Goal: Task Accomplishment & Management: Manage account settings

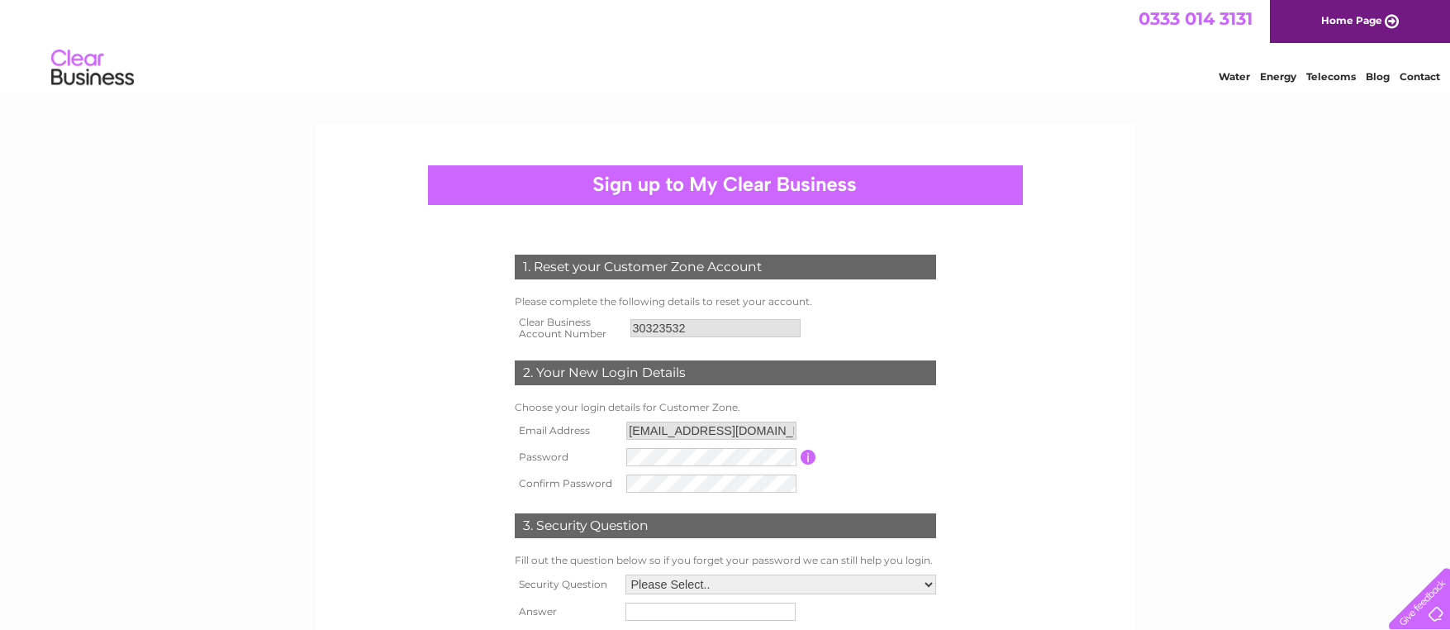
click at [986, 432] on form "1. Reset your Customer Zone Account Please complete the following details to re…" at bounding box center [725, 459] width 787 height 477
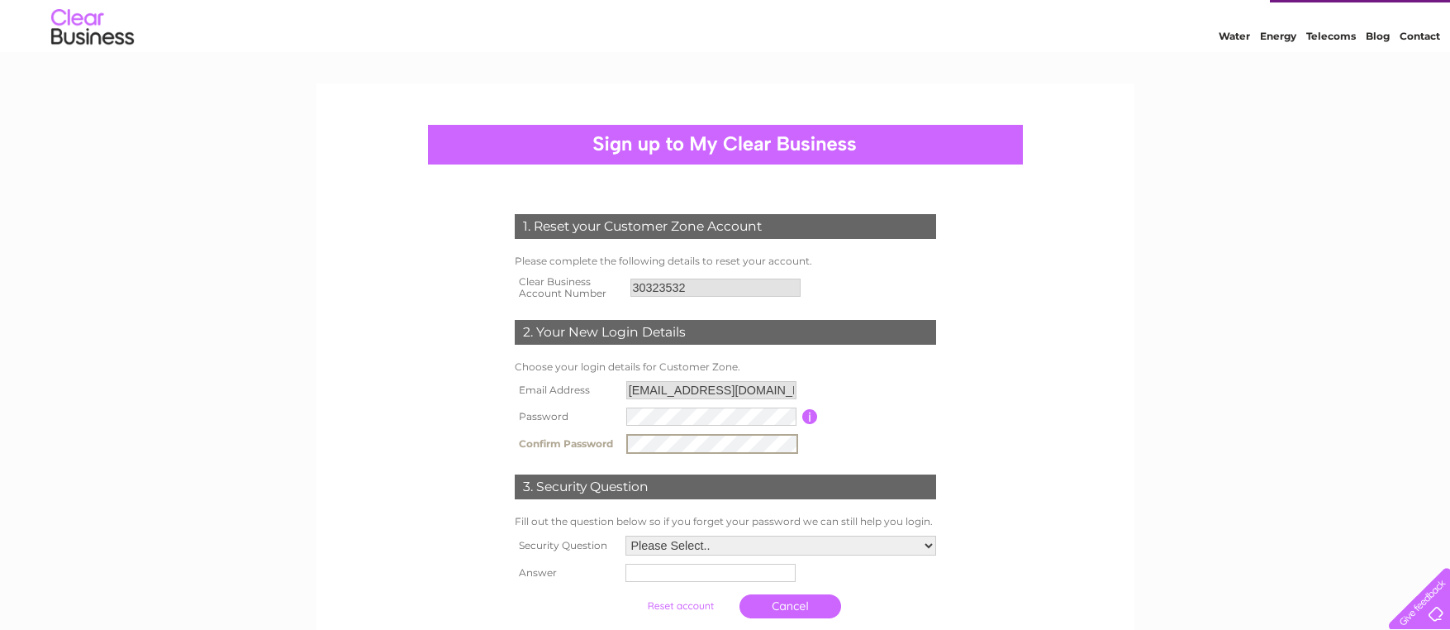
scroll to position [149, 0]
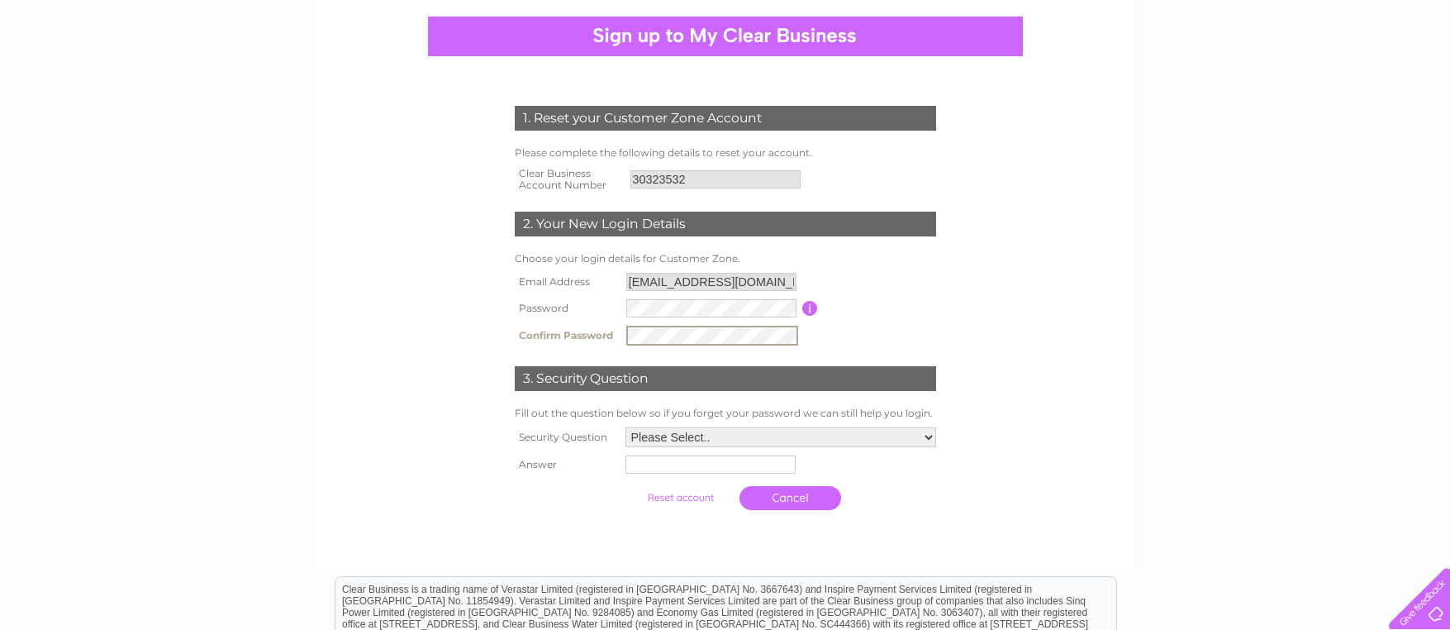
click at [703, 447] on td "Please Select.. In what town or city was your first job? In what town or city d…" at bounding box center [780, 437] width 319 height 28
click at [703, 440] on select "Please Select.. In what town or city was your first job? In what town or city d…" at bounding box center [780, 436] width 311 height 20
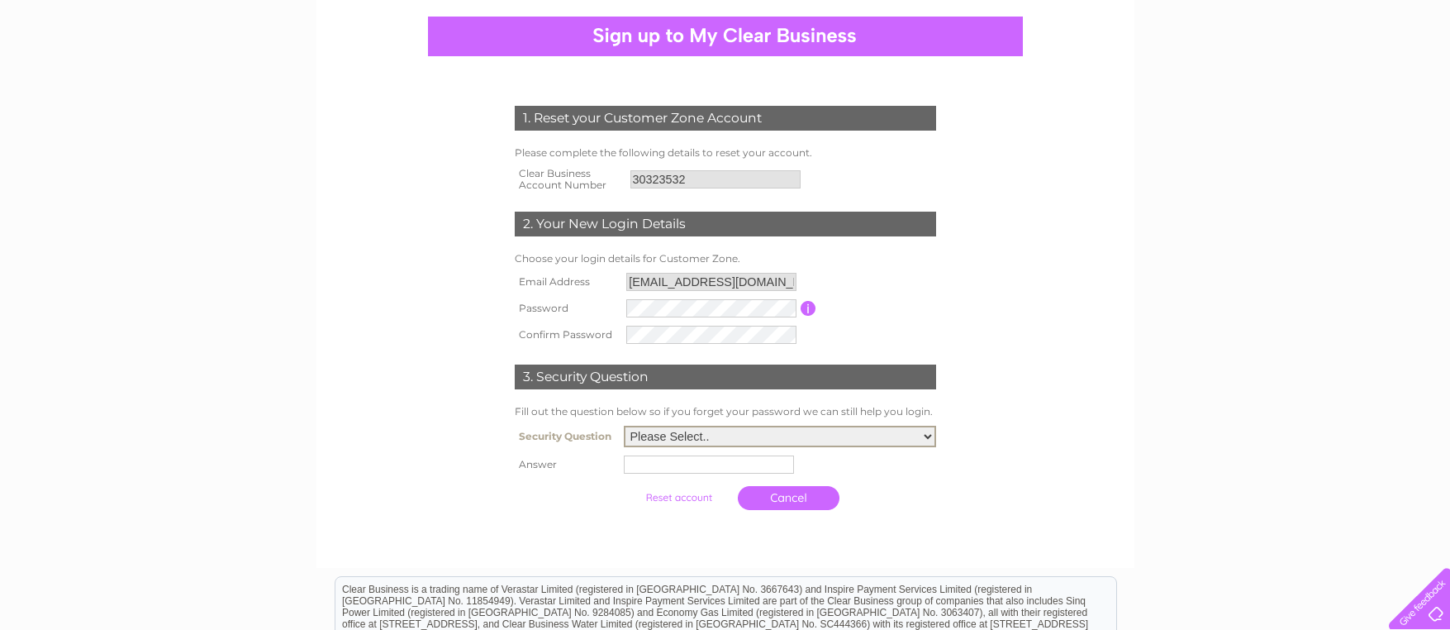
click at [722, 440] on select "Please Select.. In what town or city was your first job? In what town or city d…" at bounding box center [780, 436] width 312 height 21
select select "6"
click at [661, 463] on input "text" at bounding box center [709, 464] width 170 height 18
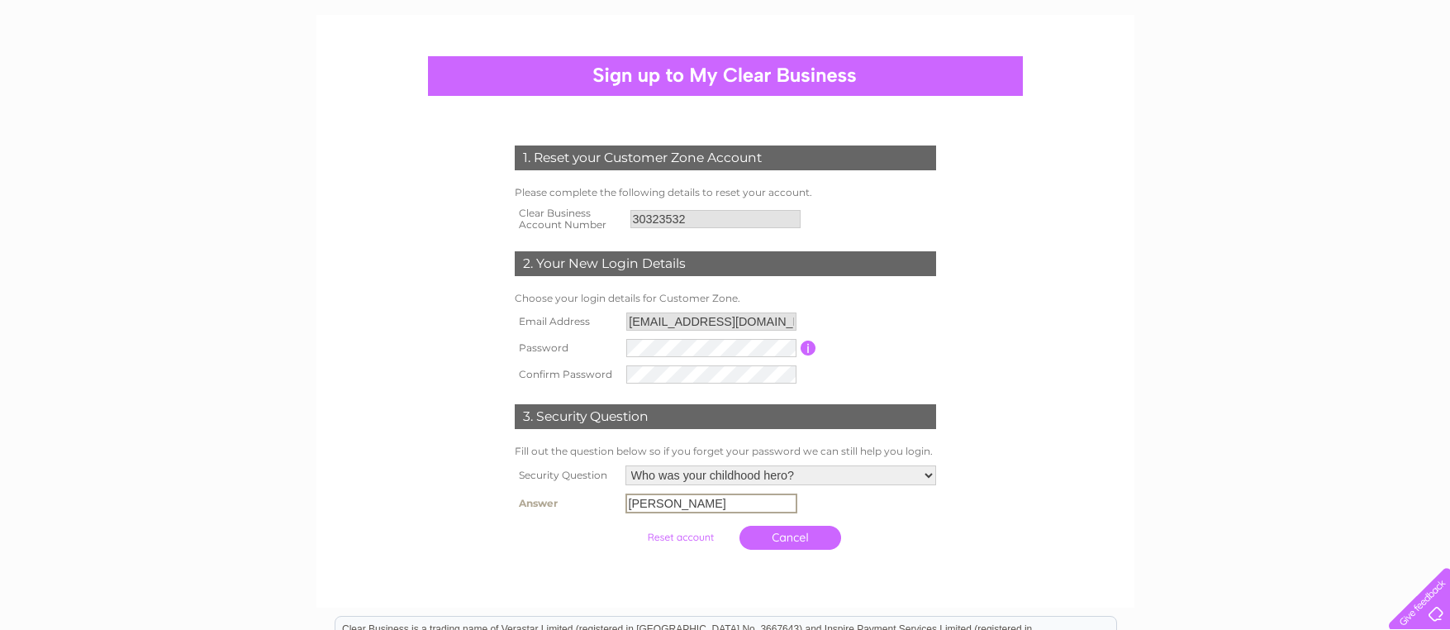
scroll to position [185, 0]
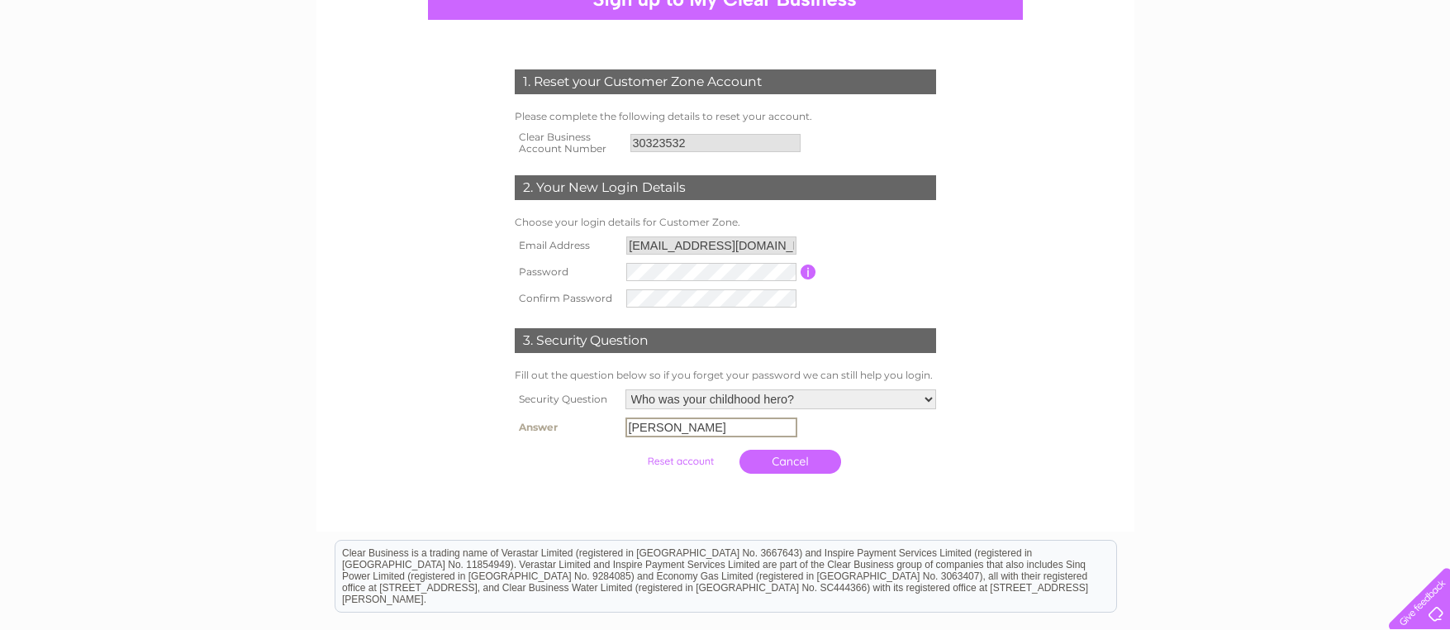
type input "Stephen Lally"
click at [1042, 435] on form "1. Reset your Customer Zone Account Please complete the following details to re…" at bounding box center [725, 274] width 787 height 477
click at [811, 269] on input "button" at bounding box center [809, 271] width 16 height 15
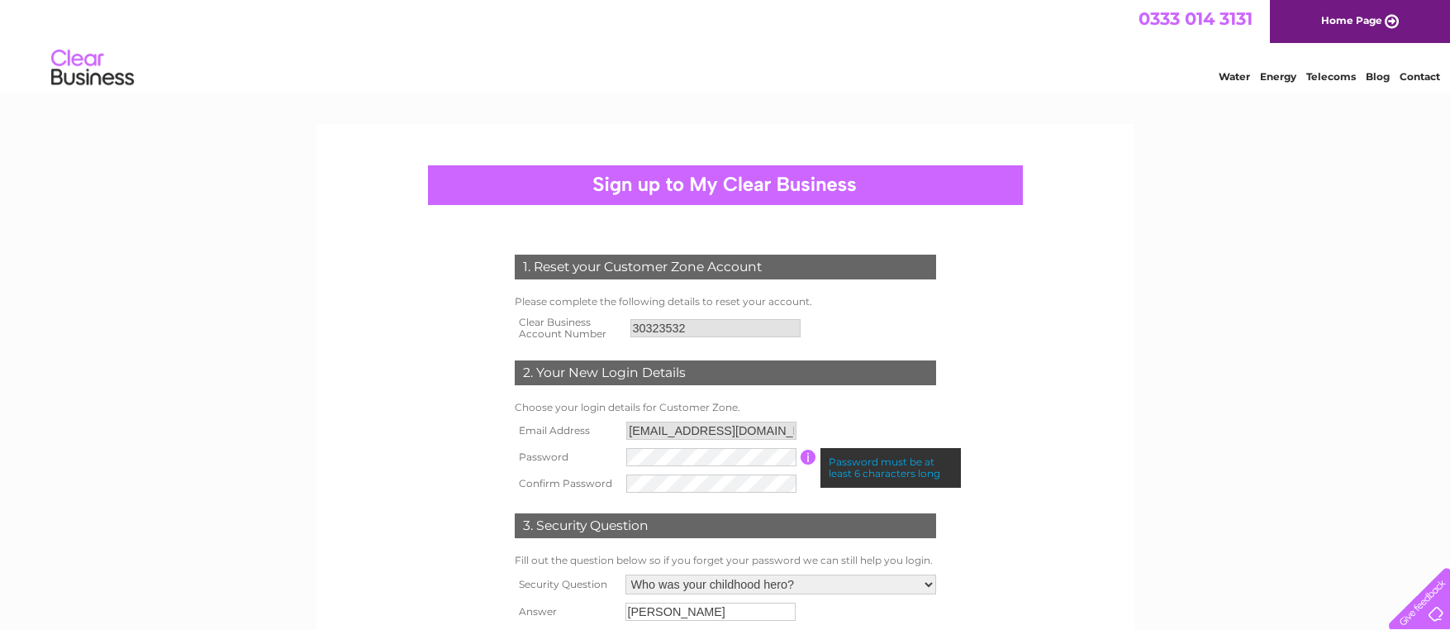
scroll to position [379, 0]
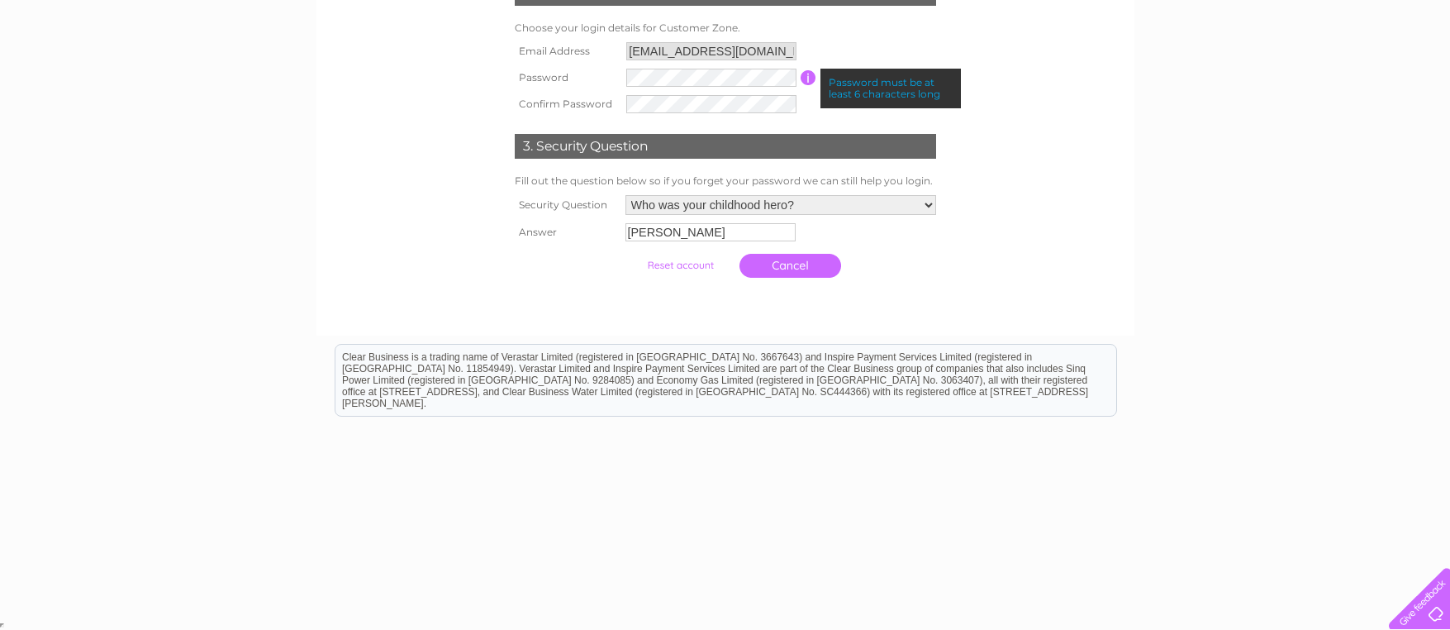
click at [672, 265] on input "submit" at bounding box center [681, 265] width 102 height 23
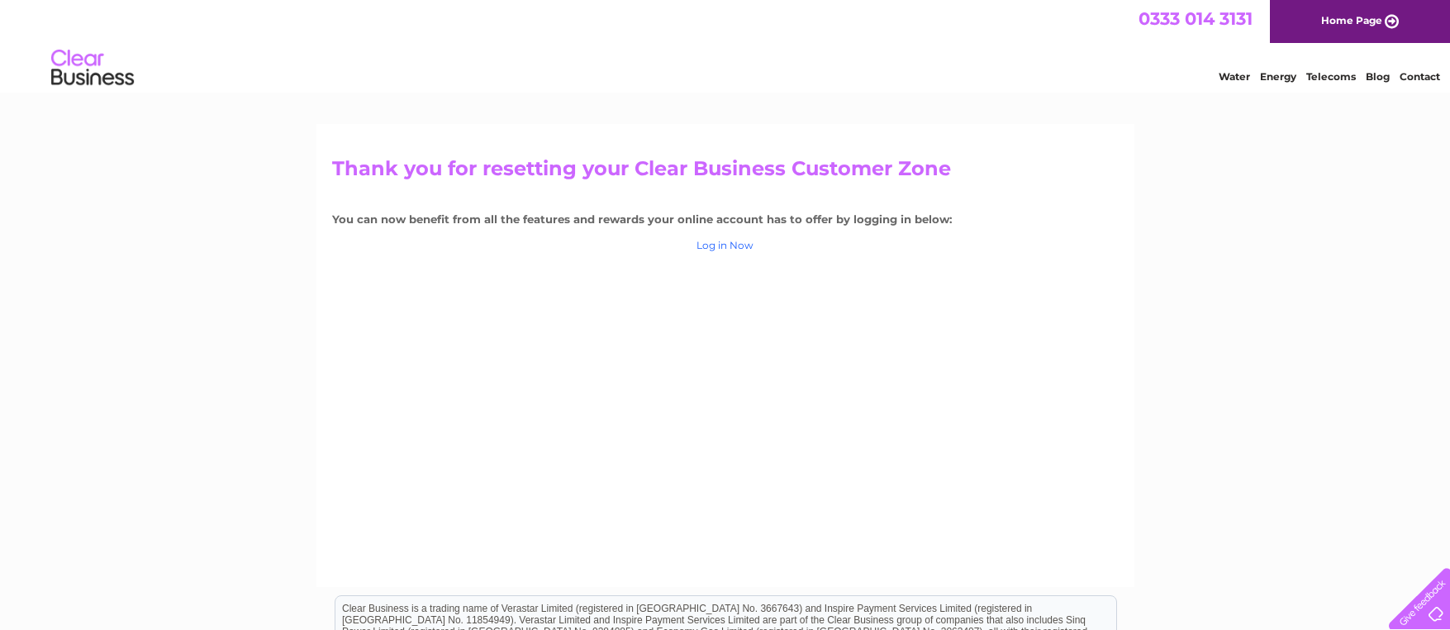
click at [744, 243] on link "Log in Now" at bounding box center [725, 245] width 57 height 12
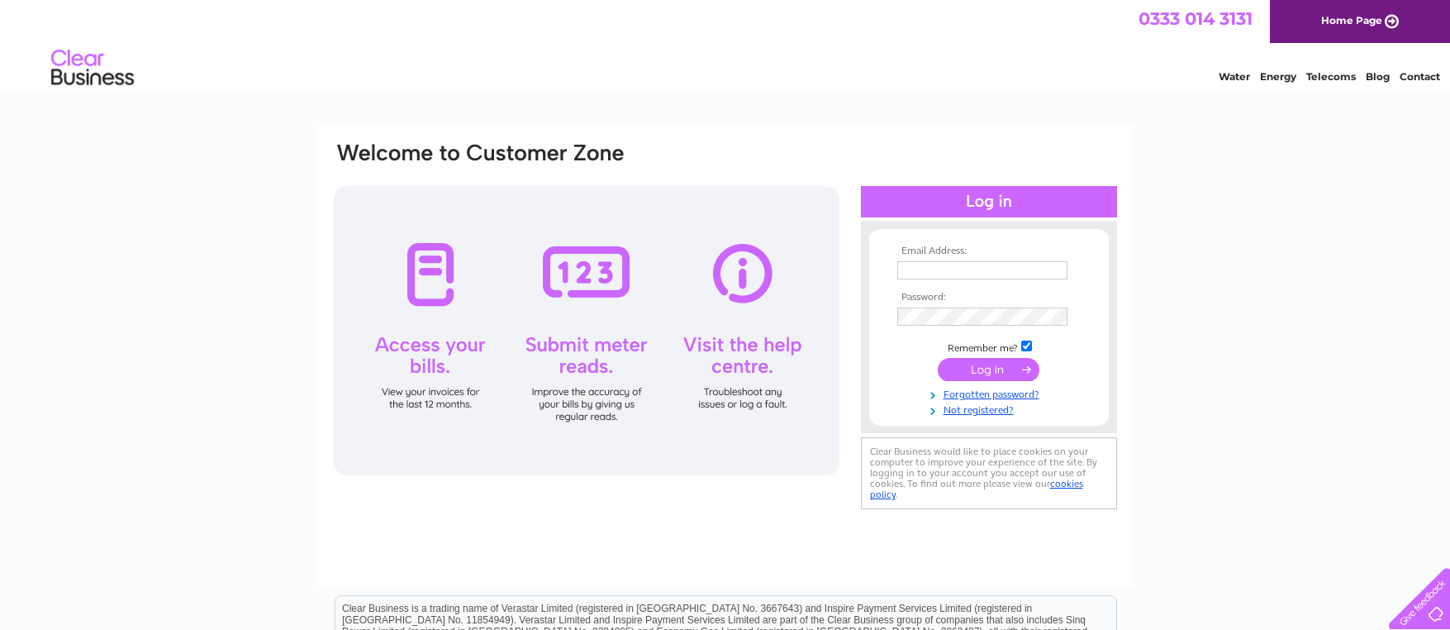
click at [975, 271] on input "text" at bounding box center [982, 270] width 170 height 18
type input "[EMAIL_ADDRESS][DOMAIN_NAME]"
click at [938, 359] on input "submit" at bounding box center [989, 370] width 102 height 23
click at [1001, 368] on input "submit" at bounding box center [989, 370] width 102 height 23
click at [964, 369] on input "submit" at bounding box center [989, 369] width 102 height 23
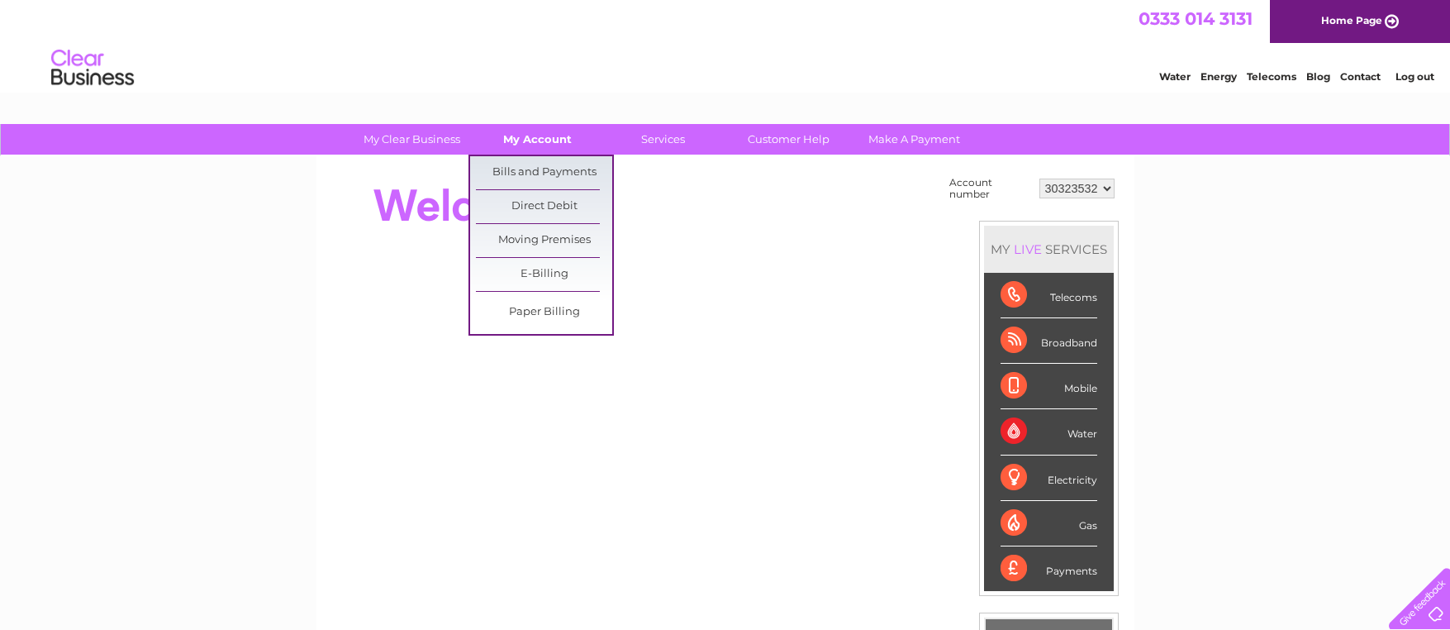
click at [524, 140] on link "My Account" at bounding box center [537, 139] width 136 height 31
click at [525, 167] on link "Bills and Payments" at bounding box center [544, 172] width 136 height 33
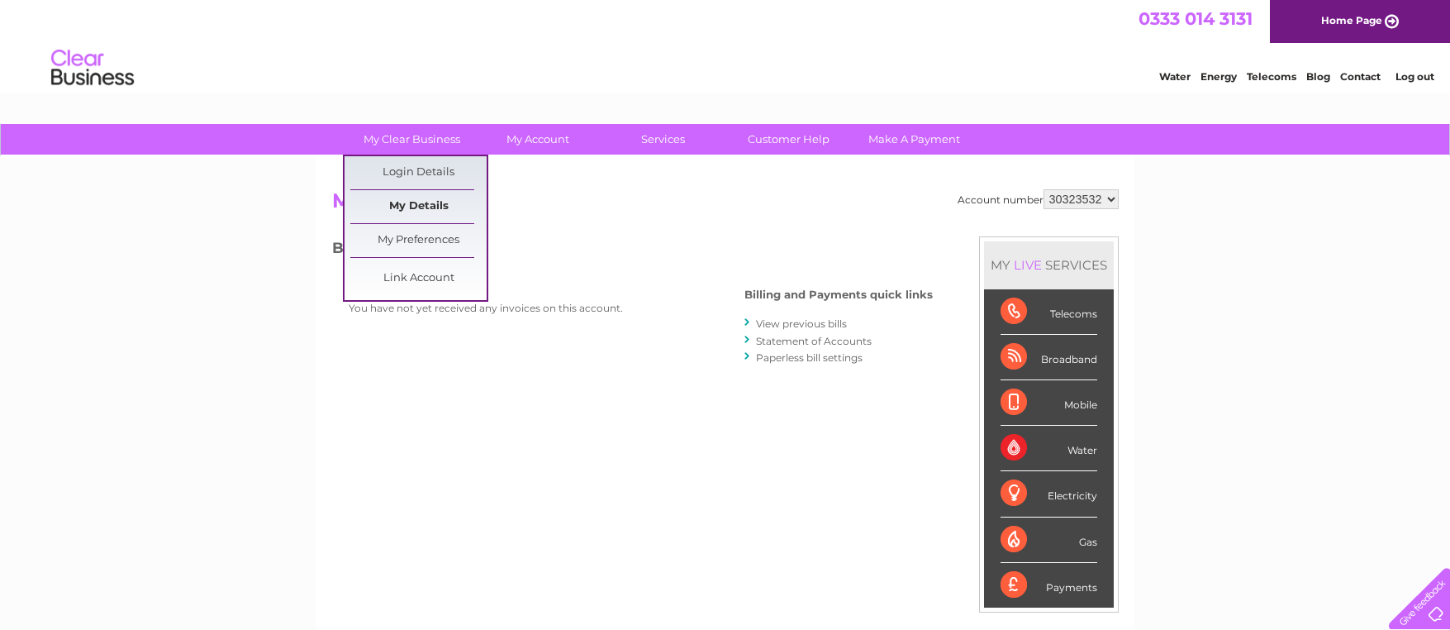
click at [428, 208] on link "My Details" at bounding box center [418, 206] width 136 height 33
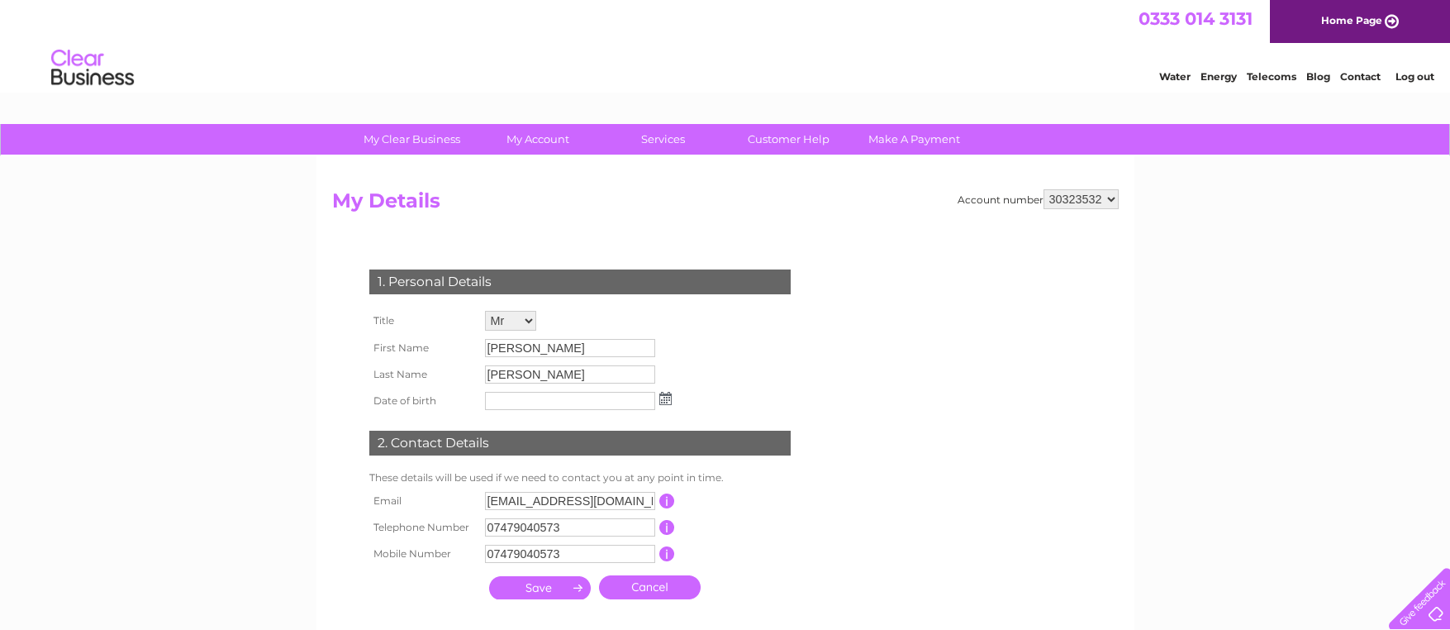
scroll to position [32, 0]
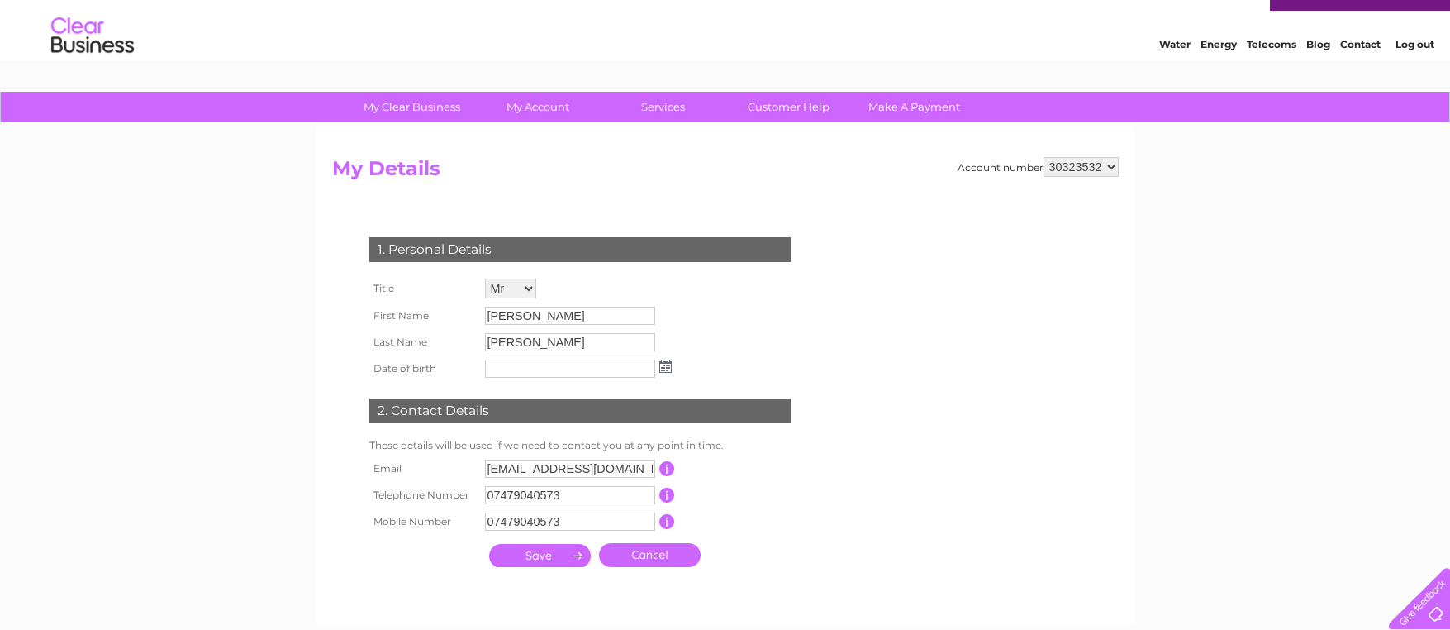
click at [536, 562] on input "submit" at bounding box center [540, 555] width 102 height 23
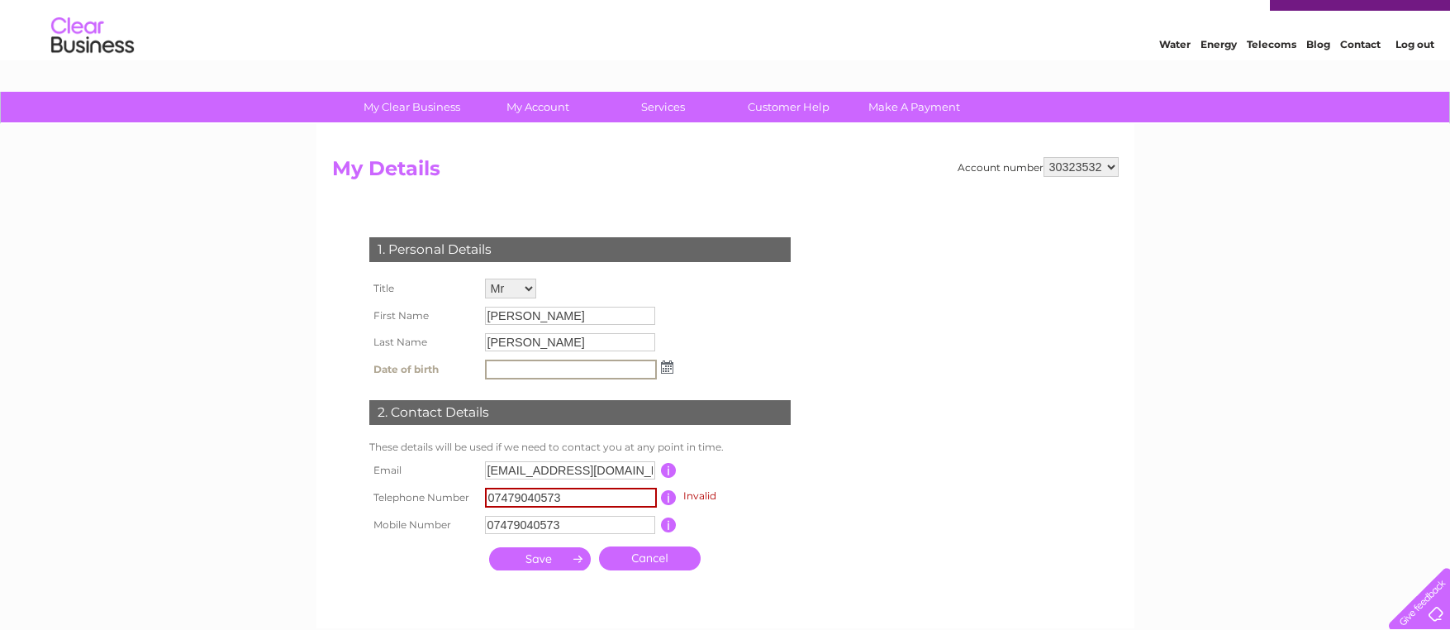
click at [602, 498] on input "07479040573" at bounding box center [571, 497] width 172 height 20
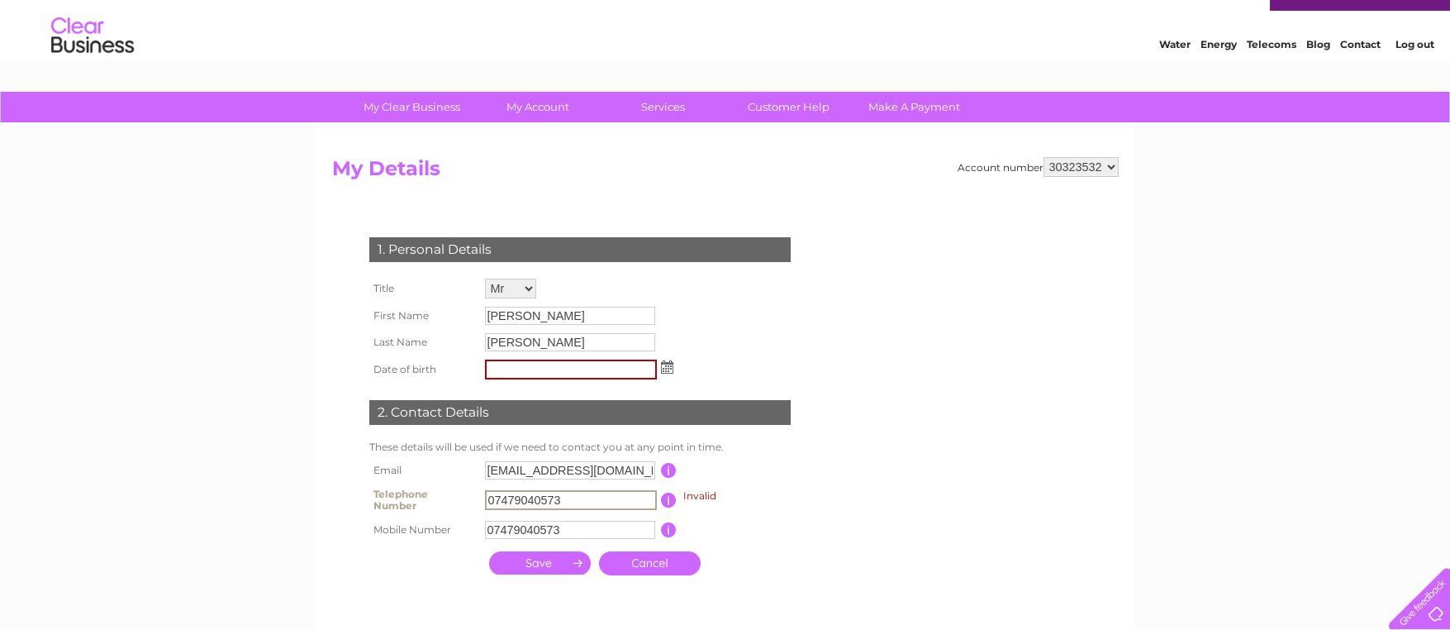
drag, startPoint x: 594, startPoint y: 504, endPoint x: 458, endPoint y: 505, distance: 136.3
click at [406, 506] on tr "Telephone Number 07479040573 Invalid This should be a valid landline telephone …" at bounding box center [587, 499] width 444 height 33
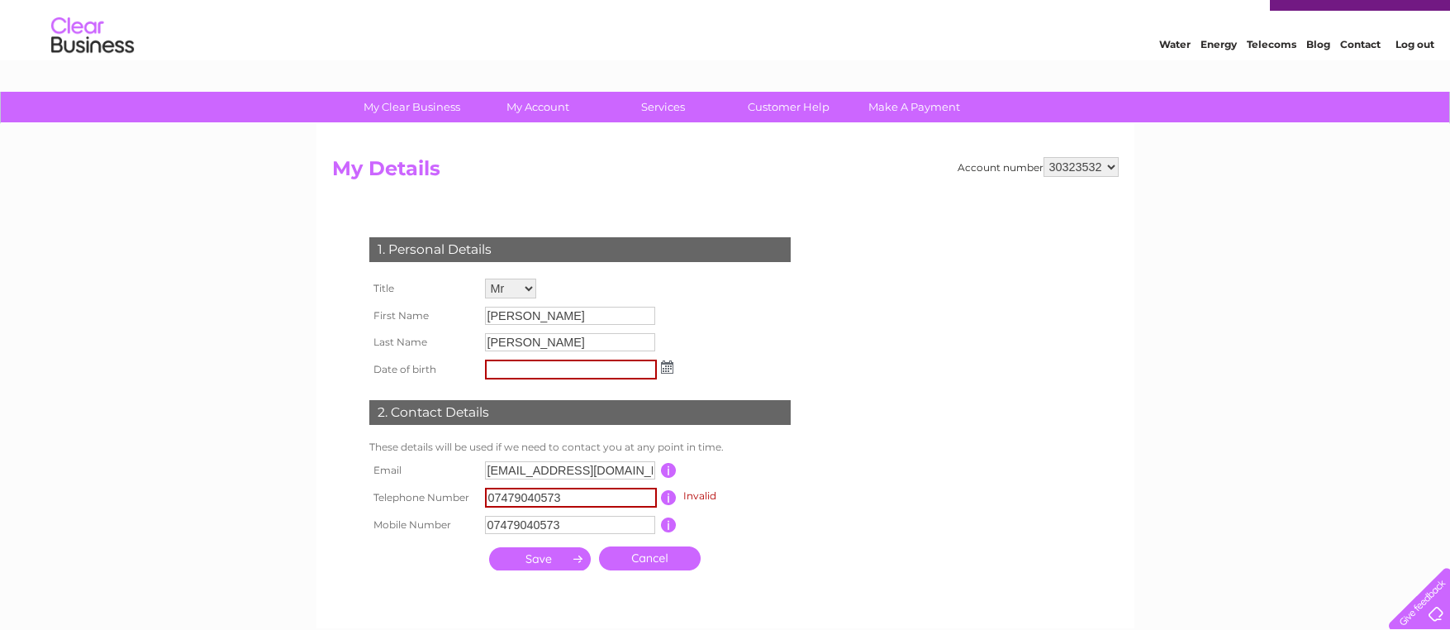
click at [672, 499] on input "button" at bounding box center [669, 497] width 16 height 15
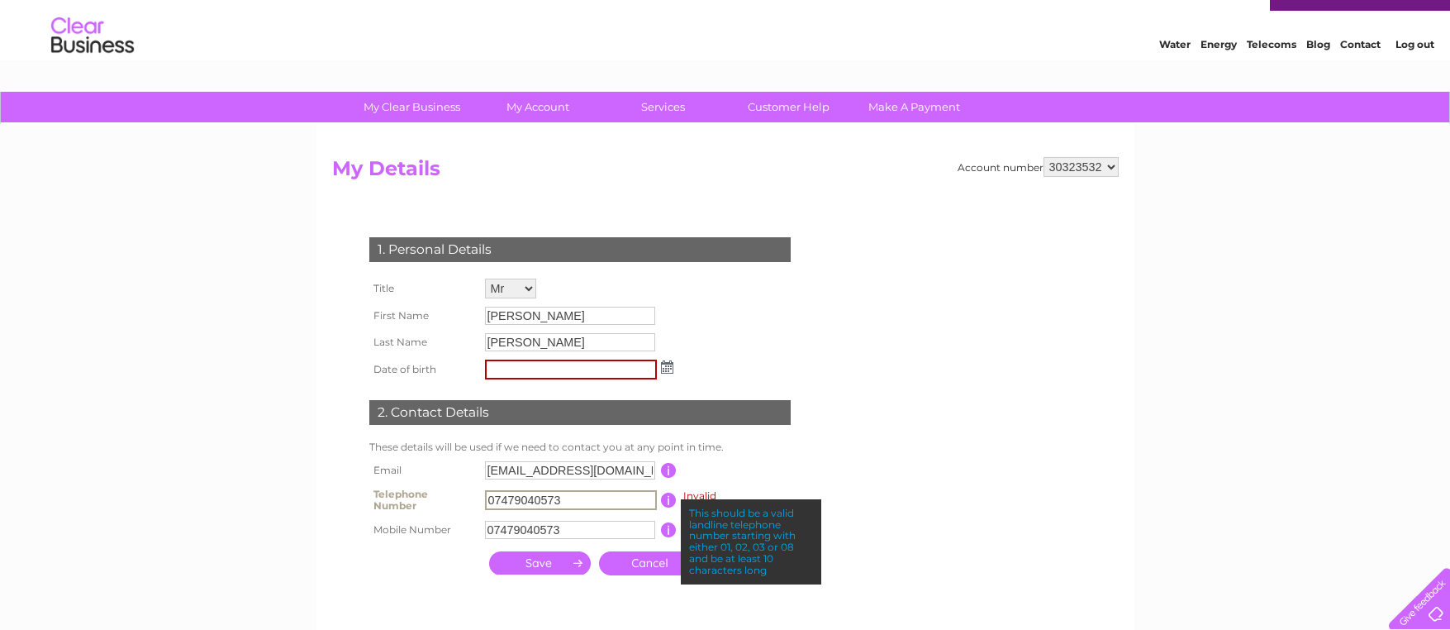
drag, startPoint x: 568, startPoint y: 498, endPoint x: 435, endPoint y: 495, distance: 133.1
click at [435, 495] on tr "Telephone Number 07479040573 Invalid This should be a valid landline telephone …" at bounding box center [587, 499] width 444 height 33
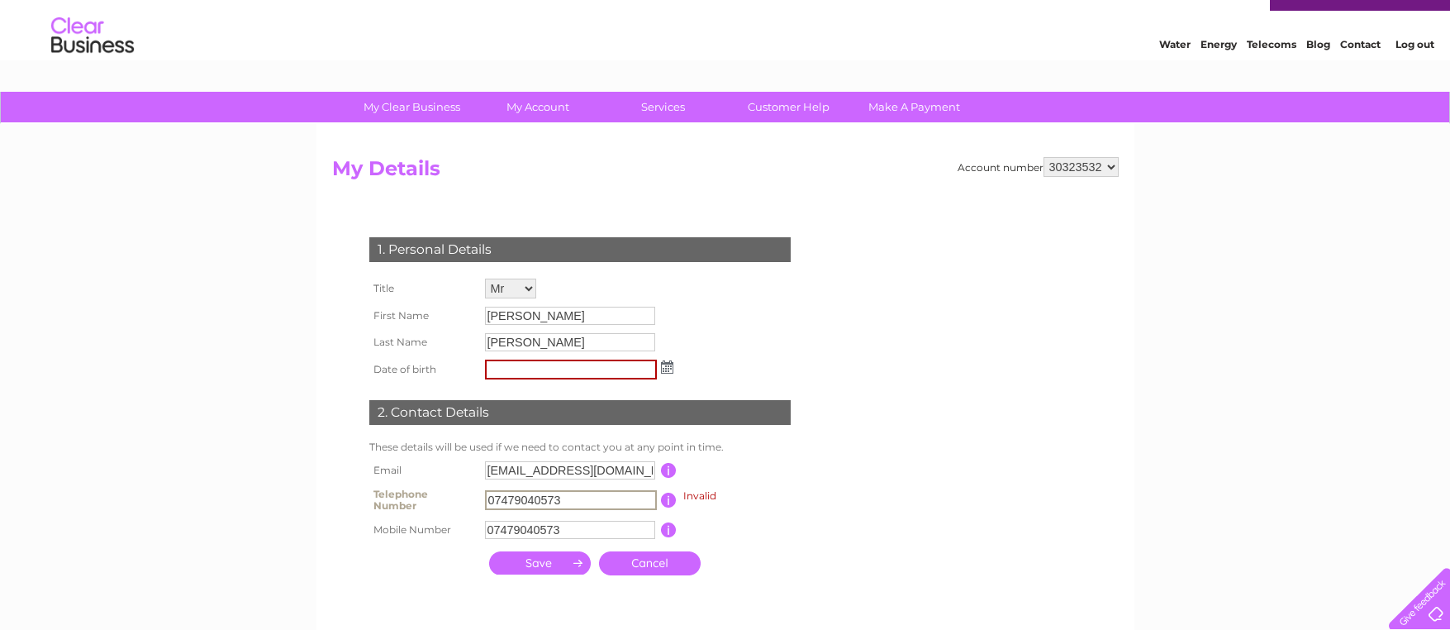
click at [559, 568] on input "submit" at bounding box center [540, 562] width 102 height 23
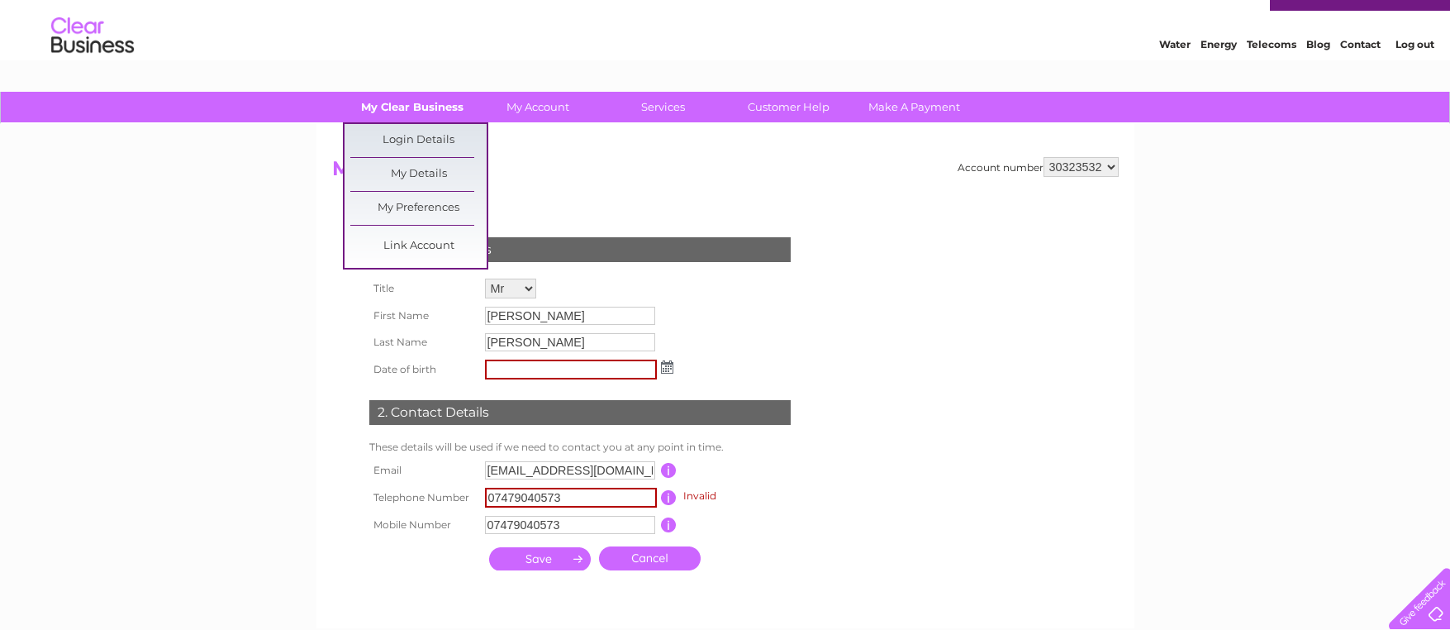
click at [416, 107] on link "My Clear Business" at bounding box center [412, 107] width 136 height 31
click at [419, 207] on link "My Preferences" at bounding box center [418, 208] width 136 height 33
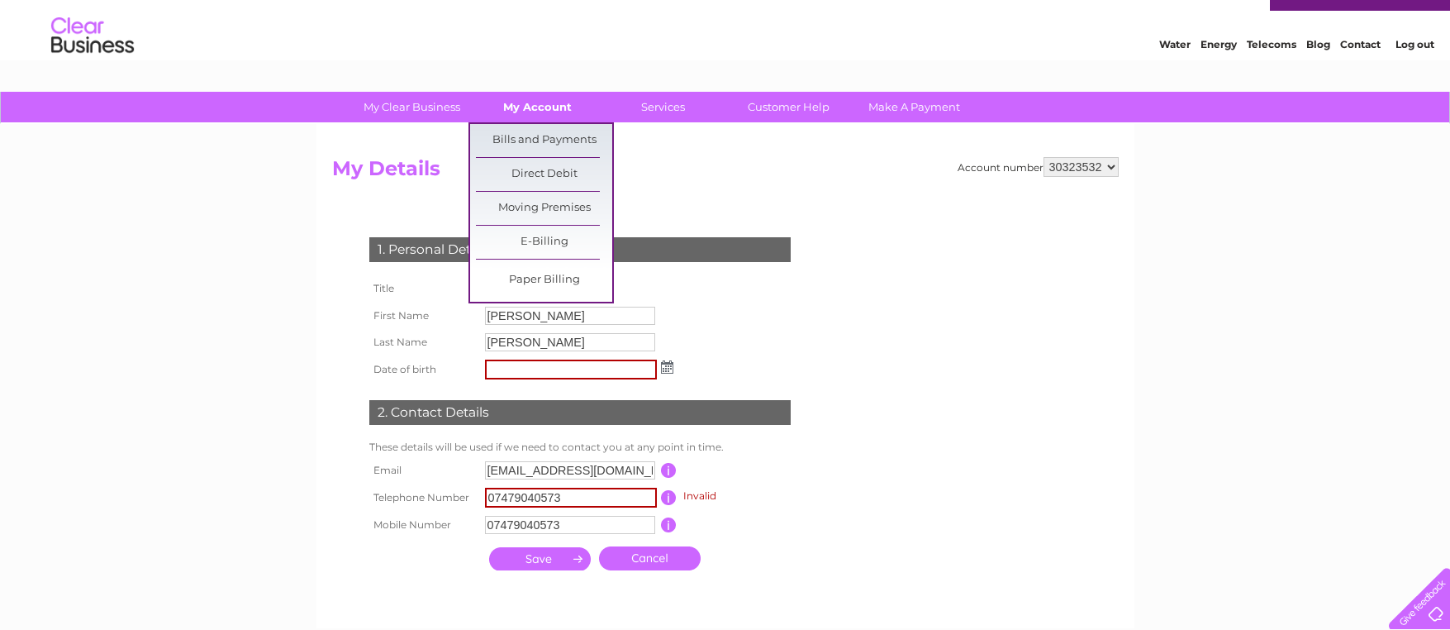
click at [531, 105] on link "My Account" at bounding box center [537, 107] width 136 height 31
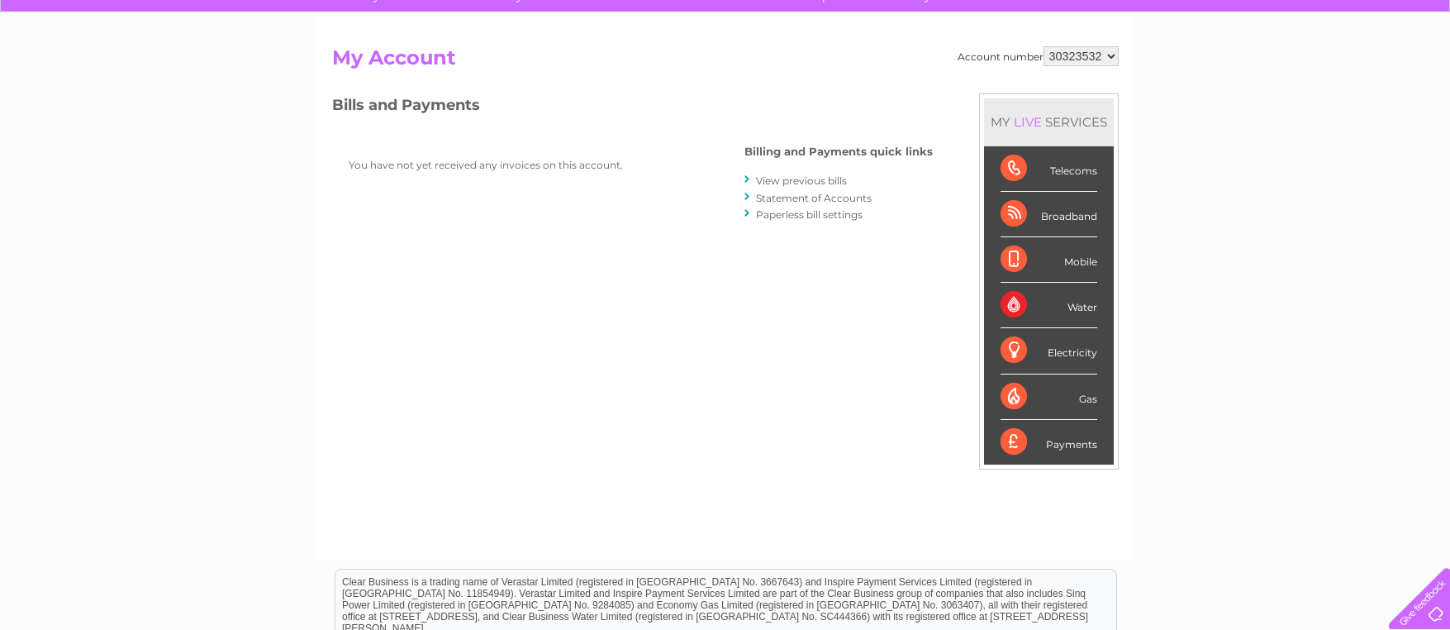
scroll to position [369, 0]
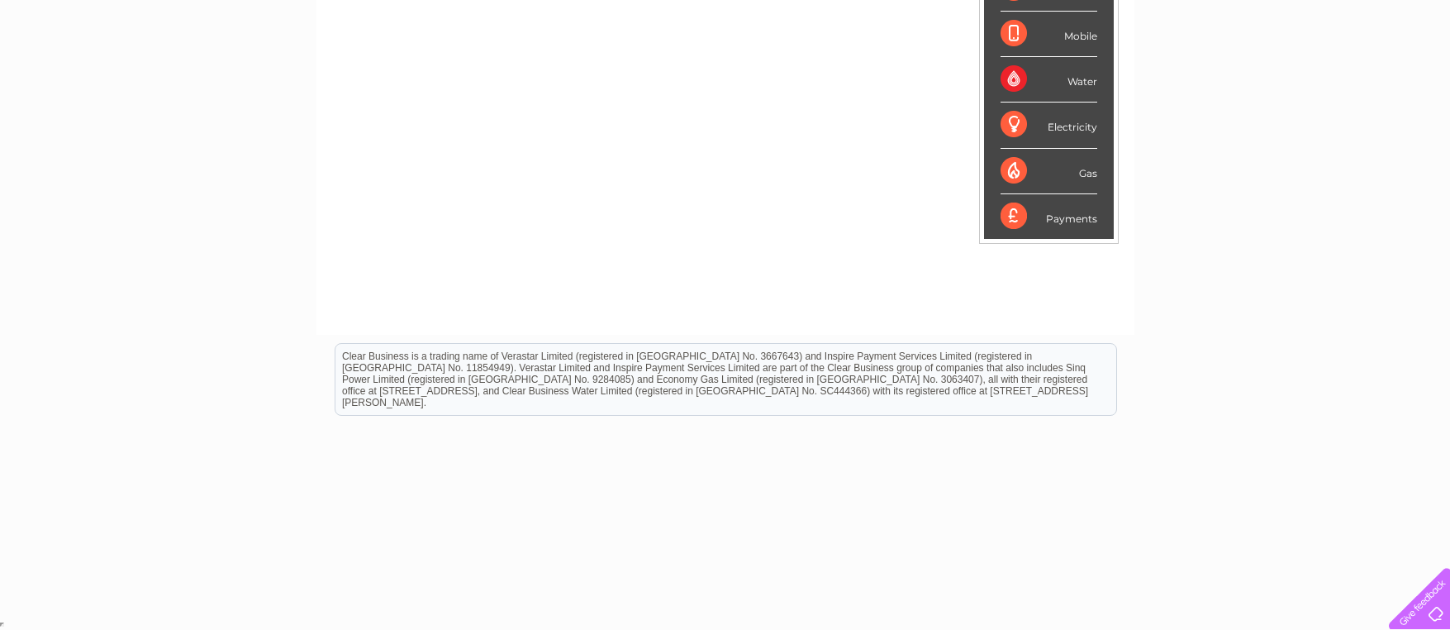
click at [1060, 221] on div "Payments" at bounding box center [1049, 216] width 97 height 45
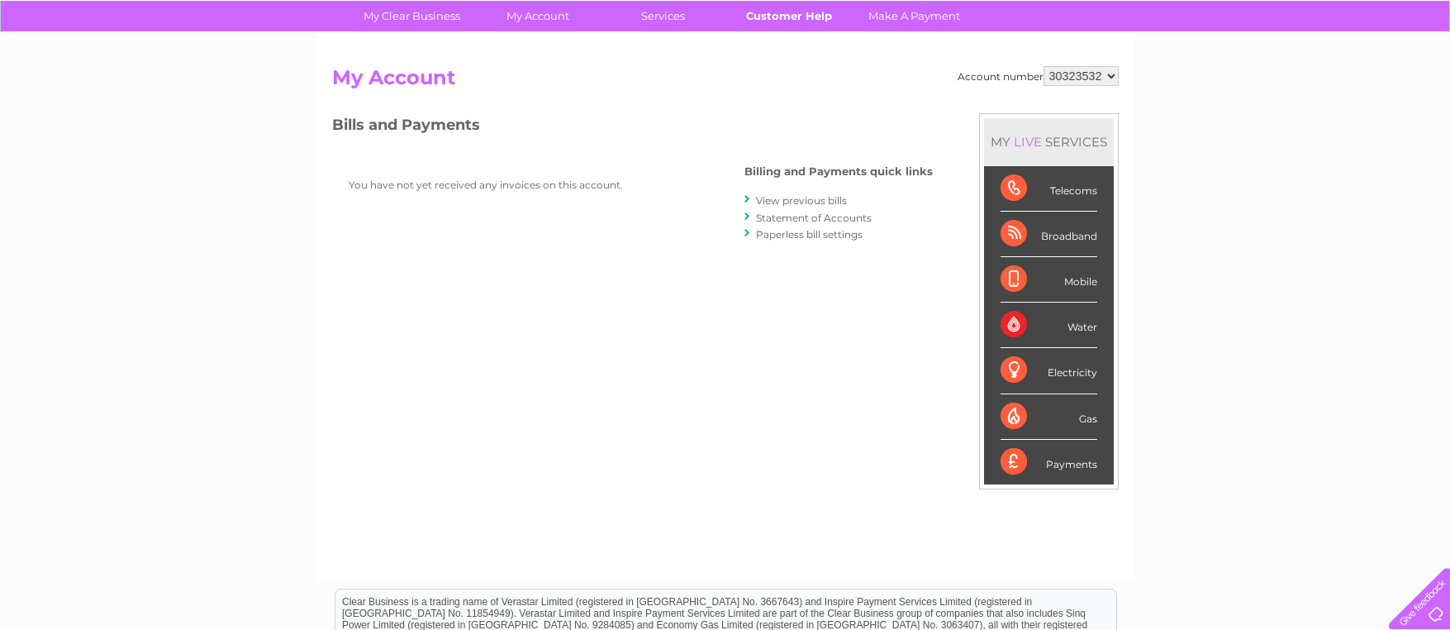
scroll to position [0, 0]
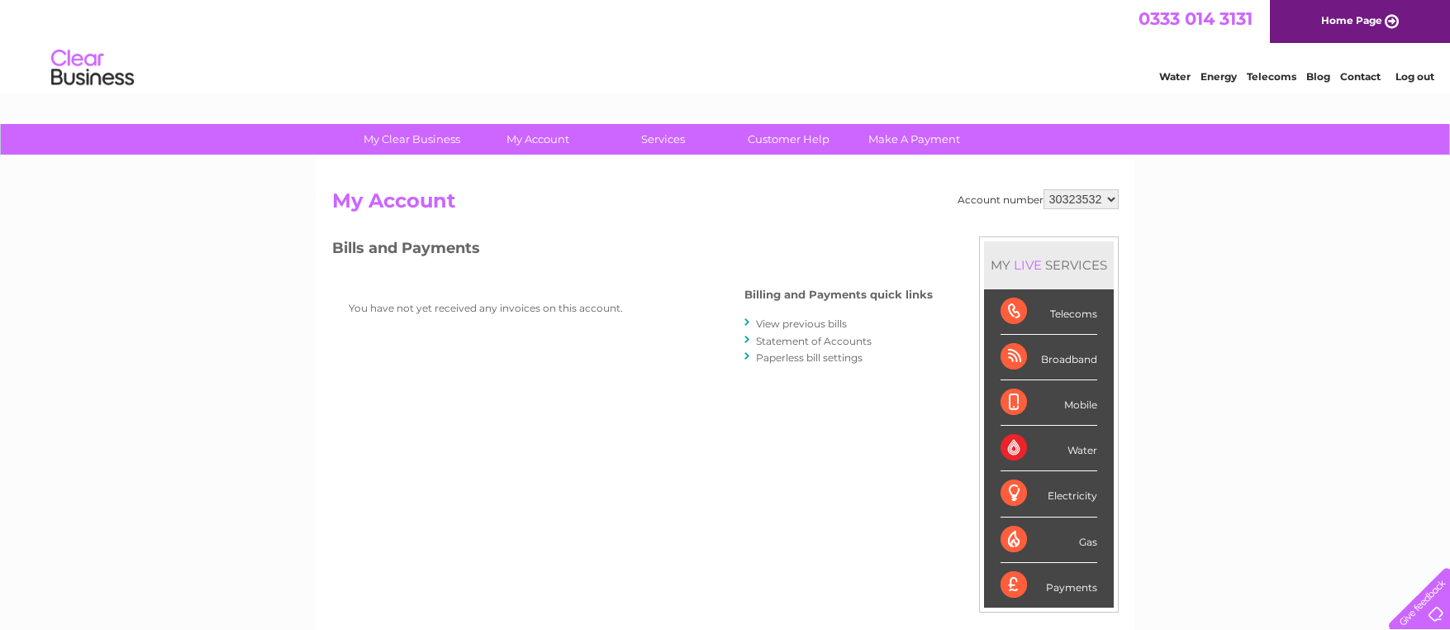
click at [806, 325] on link "View previous bills" at bounding box center [801, 323] width 91 height 12
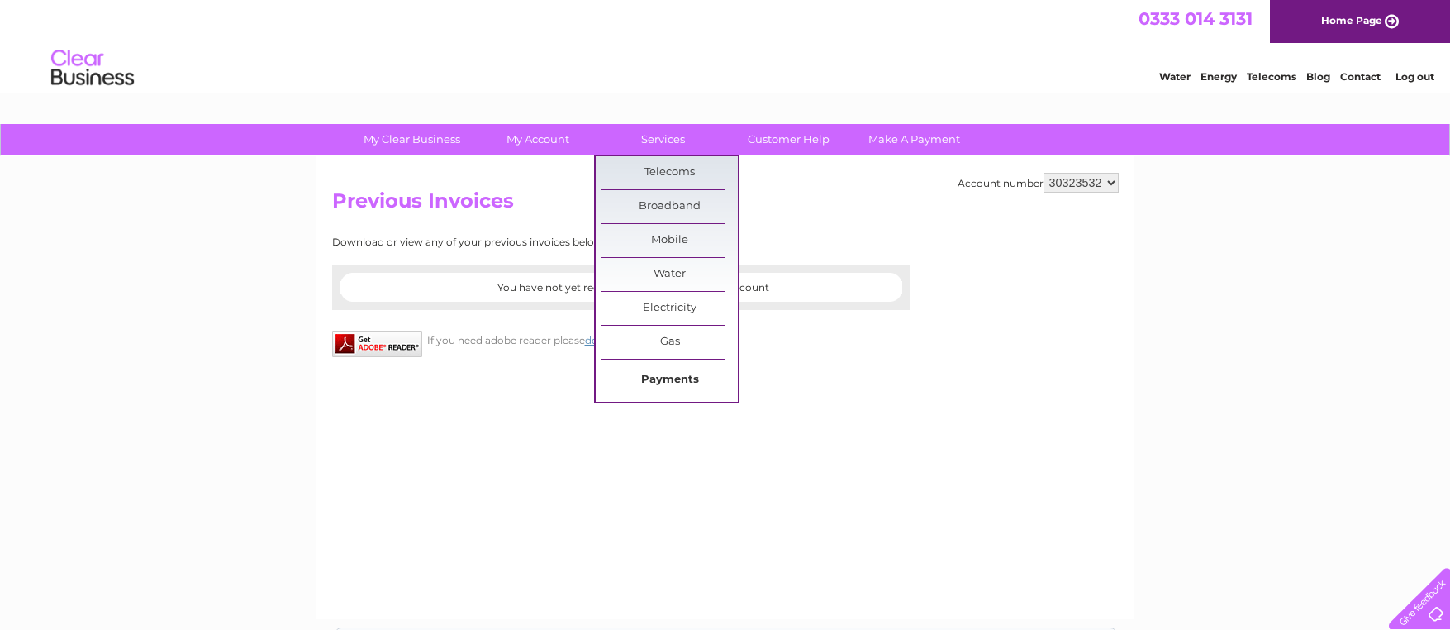
click at [682, 385] on link "Payments" at bounding box center [670, 380] width 136 height 33
